Goal: Task Accomplishment & Management: Use online tool/utility

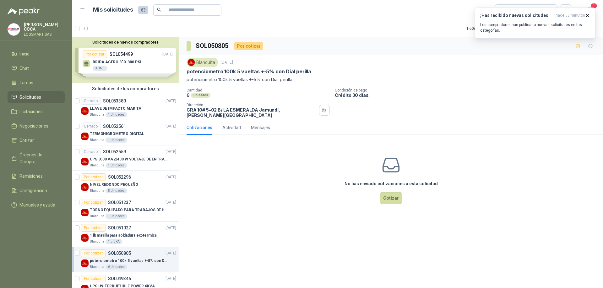
click at [44, 99] on li "Solicitudes" at bounding box center [36, 97] width 50 height 7
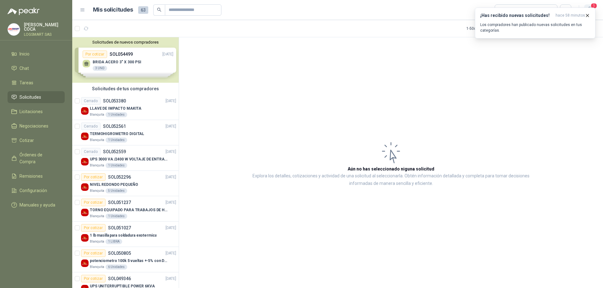
click at [595, 5] on span "1" at bounding box center [593, 6] width 7 height 6
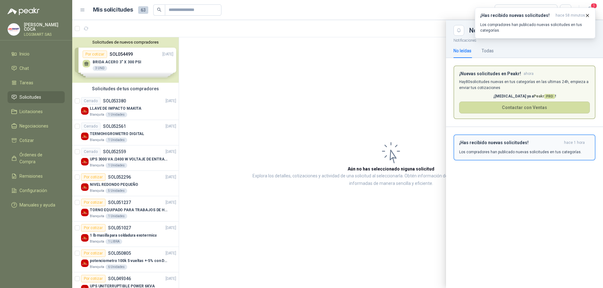
click at [490, 153] on p "Los compradores han publicado nuevas solicitudes en tus categorías." at bounding box center [520, 152] width 122 height 6
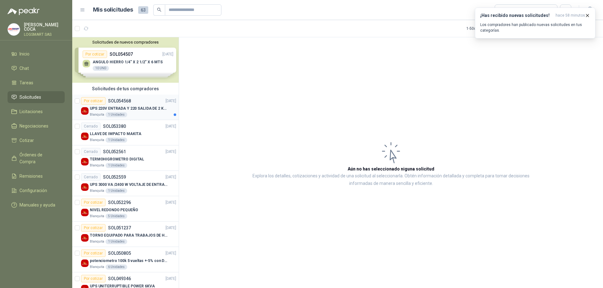
click at [158, 108] on p "UPS 220V ENTRADA Y 220 SALIDA DE 2 KVA" at bounding box center [129, 109] width 78 height 6
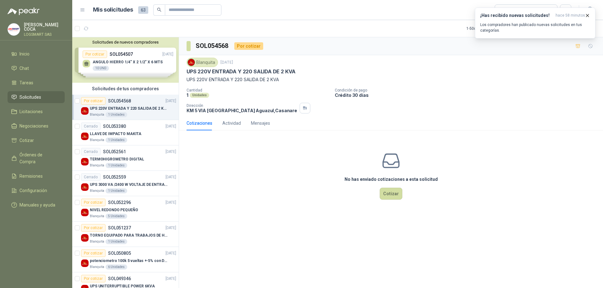
click at [252, 72] on p "UPS 220V ENTRADA Y 220 SALIDA DE 2 KVA" at bounding box center [240, 71] width 109 height 7
copy p "UPS 220V ENTRADA Y 220 SALIDA DE 2 KVA"
